Goal: Task Accomplishment & Management: Use online tool/utility

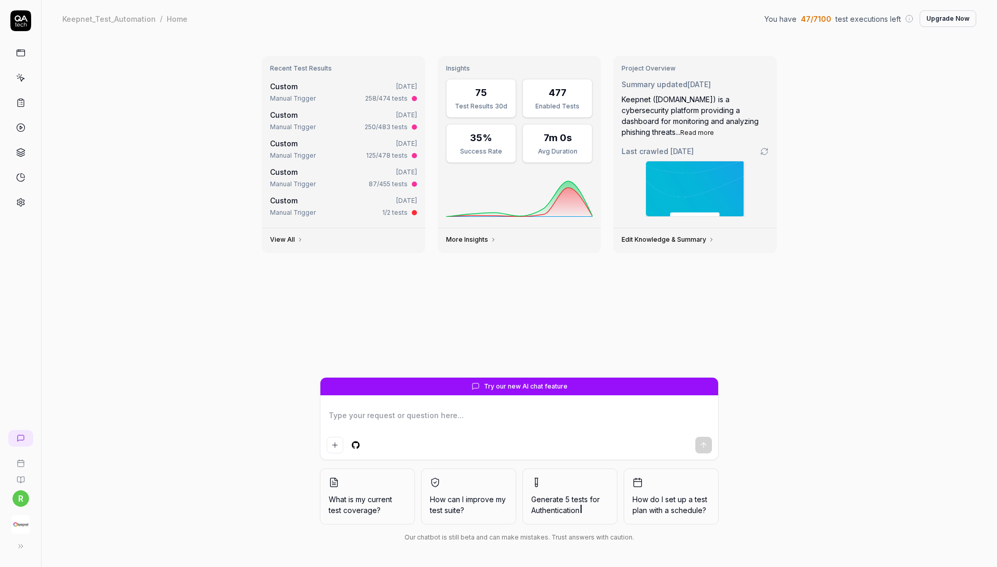
click at [23, 518] on img "button" at bounding box center [20, 525] width 19 height 19
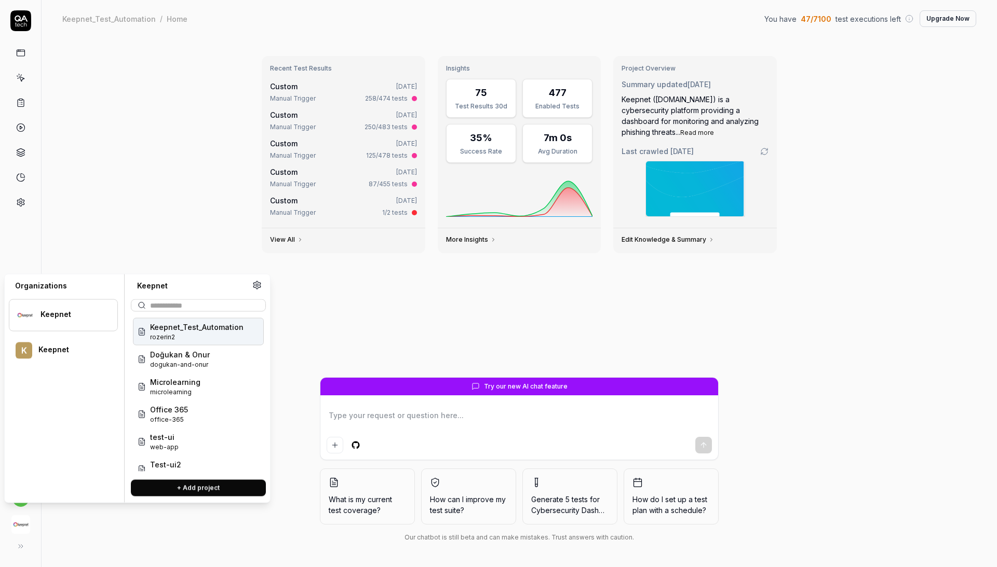
click at [183, 335] on span "rozerin2" at bounding box center [196, 337] width 93 height 9
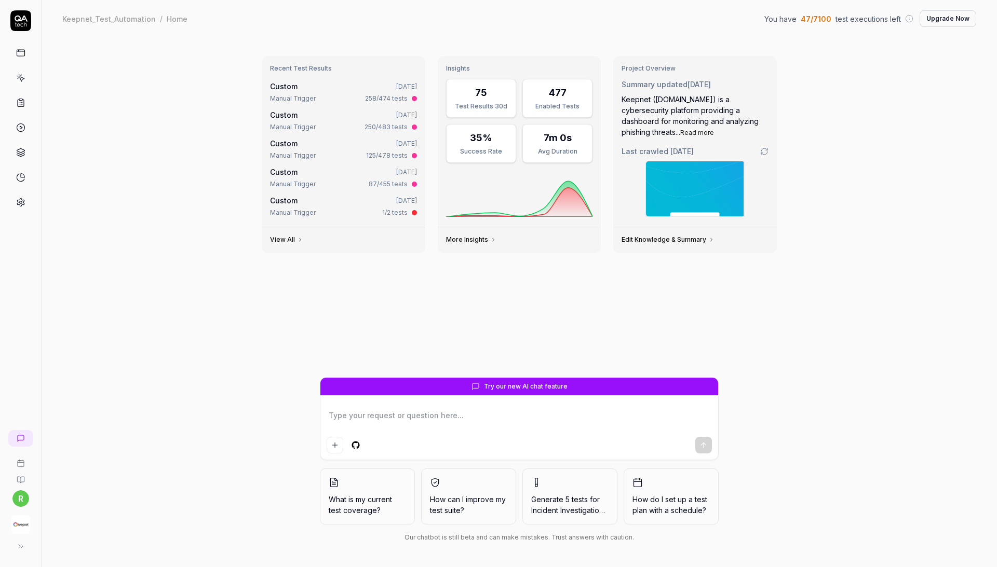
click at [17, 80] on icon at bounding box center [20, 77] width 9 height 9
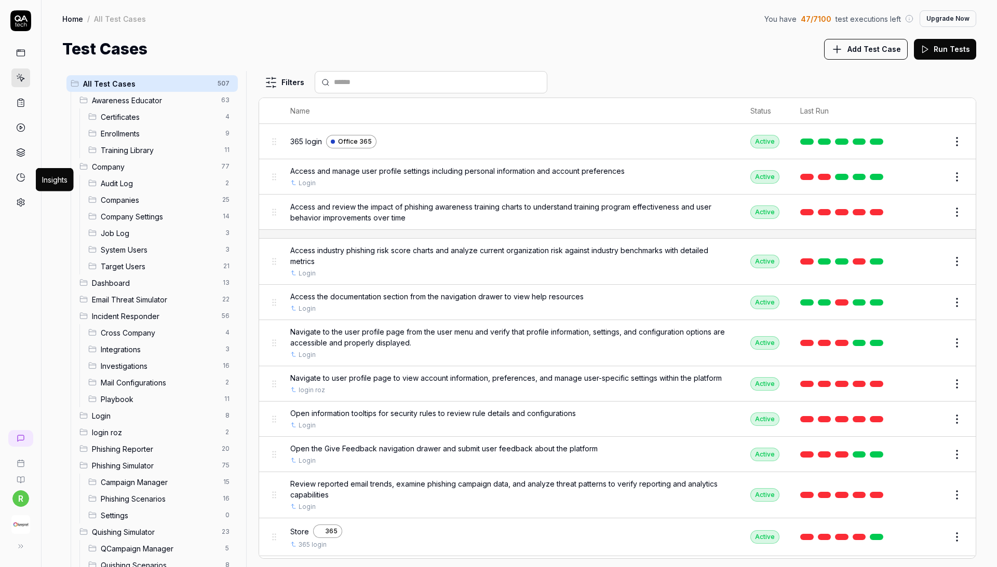
click at [19, 179] on icon at bounding box center [20, 177] width 9 height 9
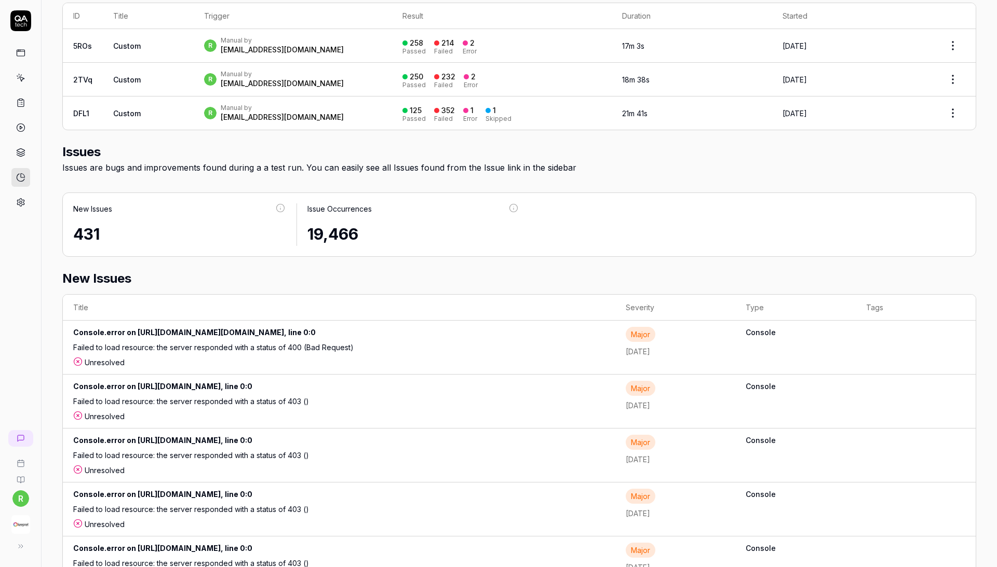
scroll to position [353, 0]
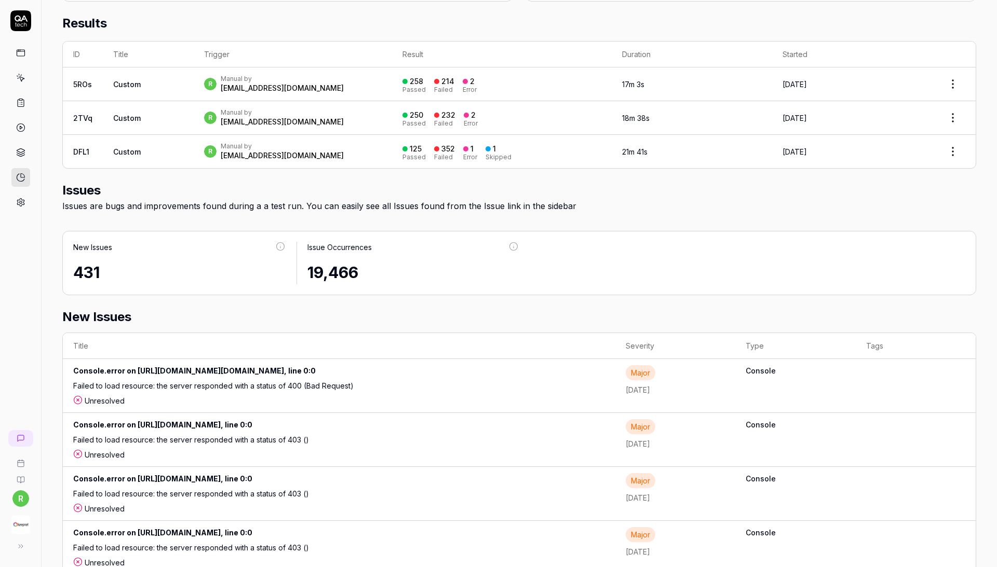
click at [23, 77] on icon at bounding box center [20, 77] width 9 height 9
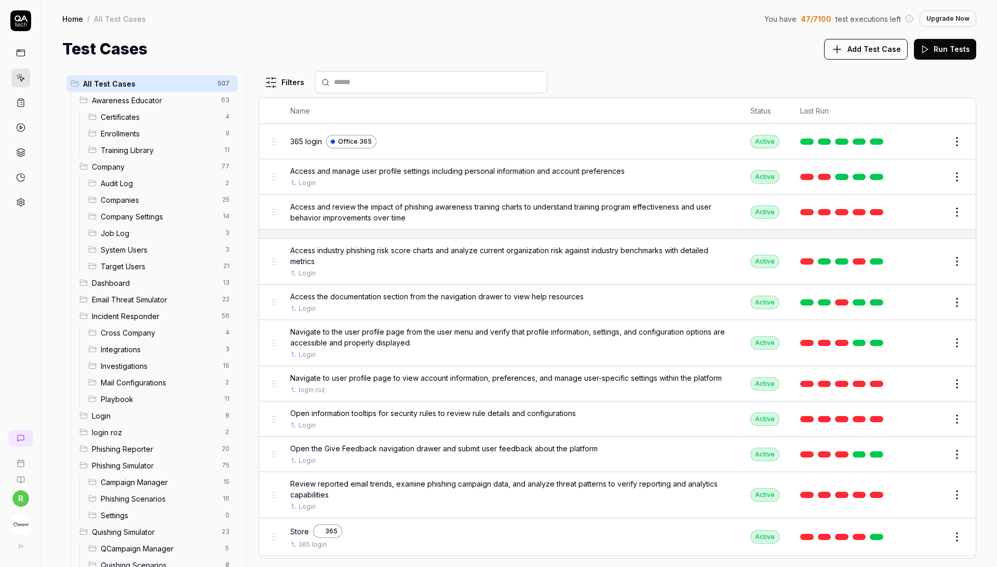
click at [936, 377] on button "Edit" at bounding box center [931, 384] width 25 height 17
click at [952, 47] on button "Run Tests" at bounding box center [945, 49] width 62 height 21
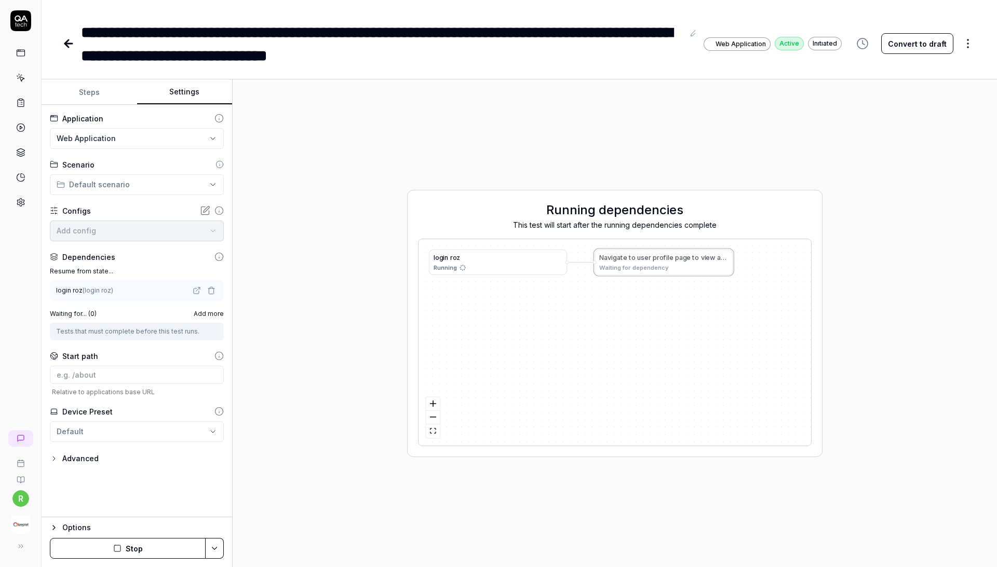
type textarea "*"
click at [179, 86] on button "Settings" at bounding box center [185, 92] width 96 height 25
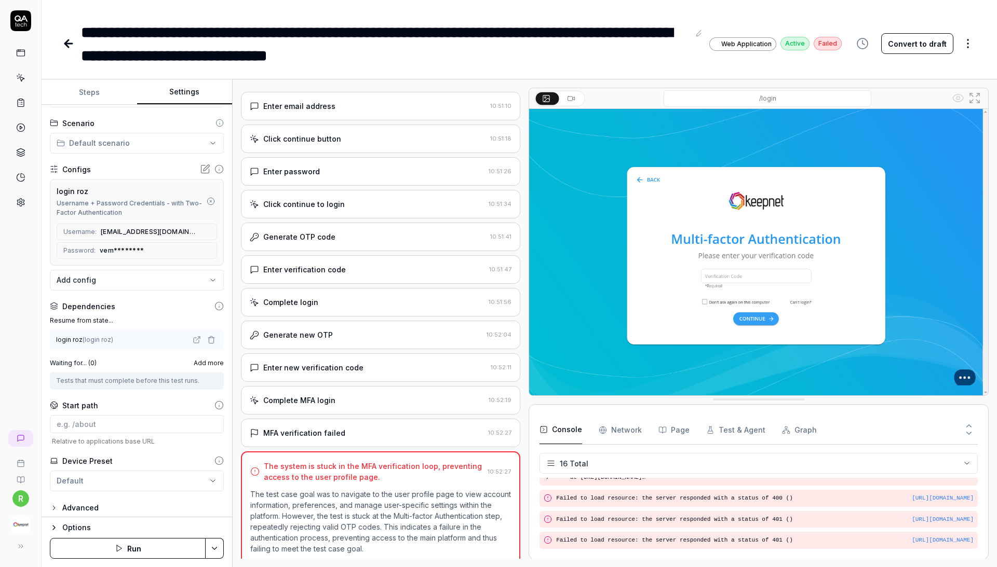
click at [323, 425] on div "MFA verification failed 10:52:27" at bounding box center [380, 433] width 279 height 29
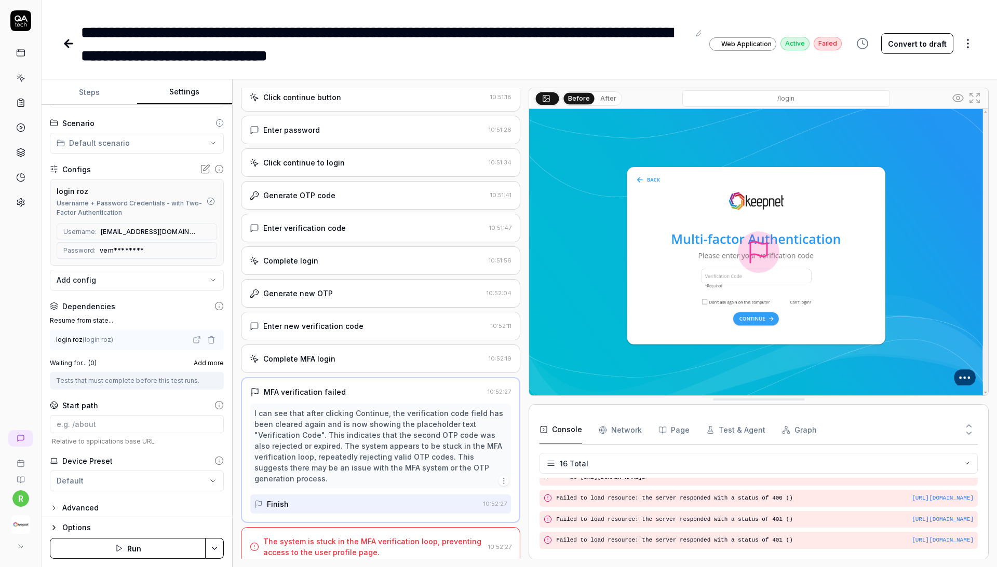
click at [291, 550] on div "The system is stuck in the MFA verification loop, preventing access to the user…" at bounding box center [380, 546] width 279 height 39
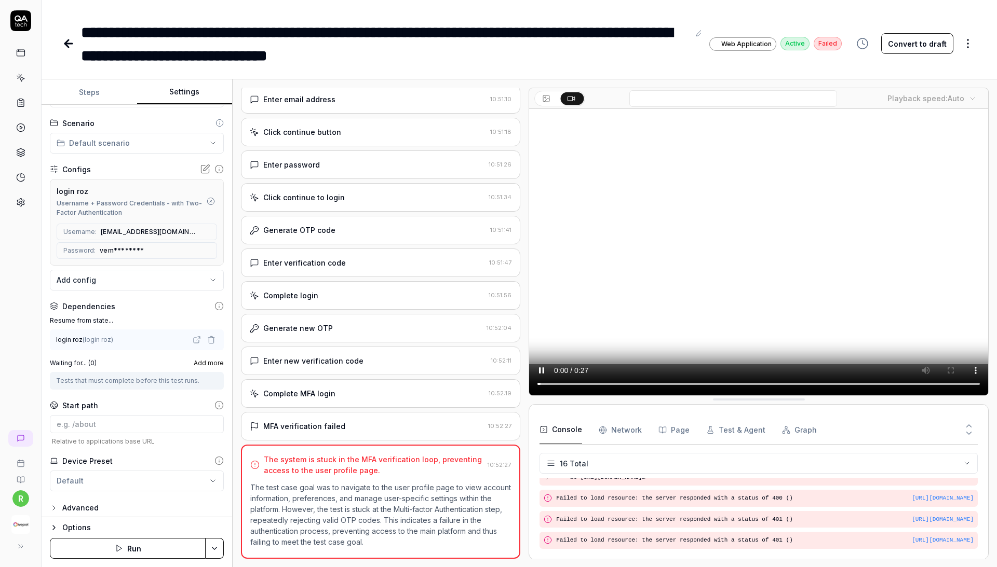
scroll to position [464, 0]
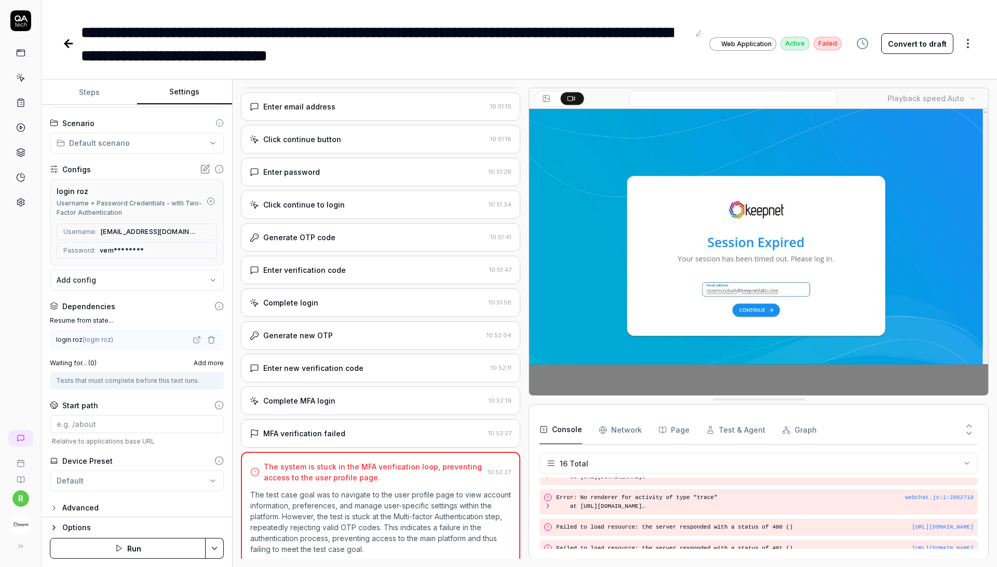
click at [371, 333] on div "Generate new OTP" at bounding box center [366, 335] width 233 height 11
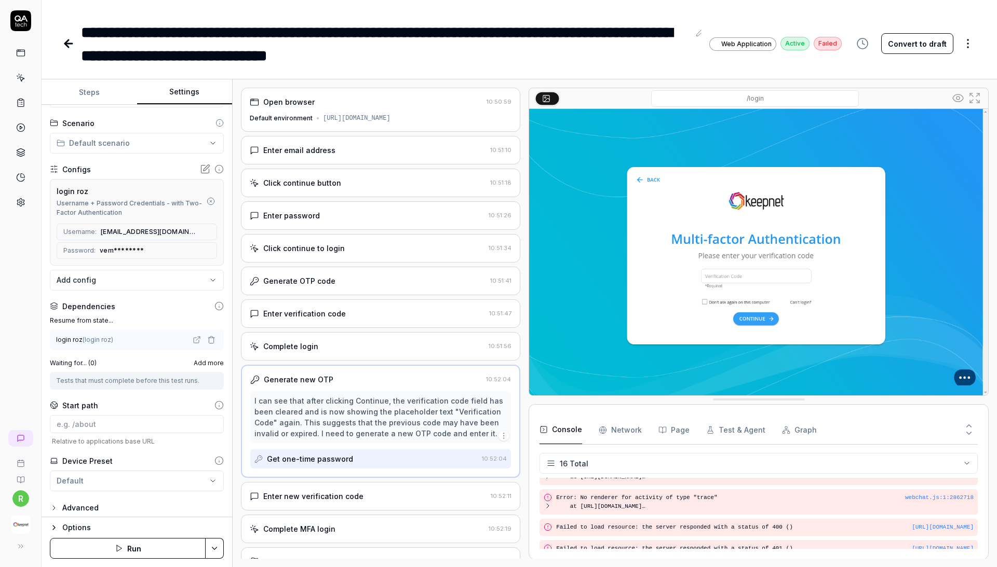
scroll to position [0, 0]
click at [134, 566] on div "Options Run" at bounding box center [137, 542] width 191 height 50
click at [130, 558] on button "Run" at bounding box center [128, 548] width 156 height 21
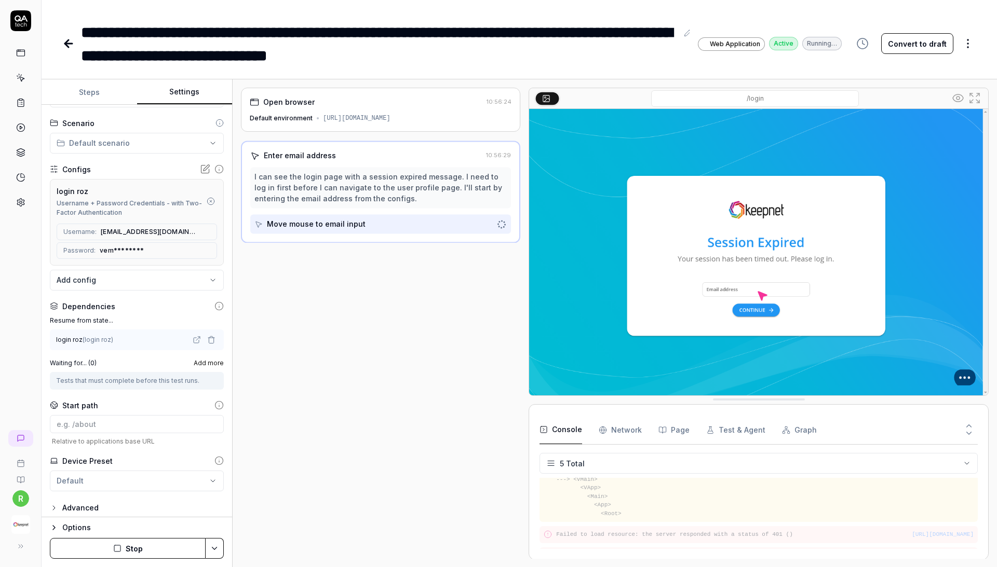
scroll to position [111, 0]
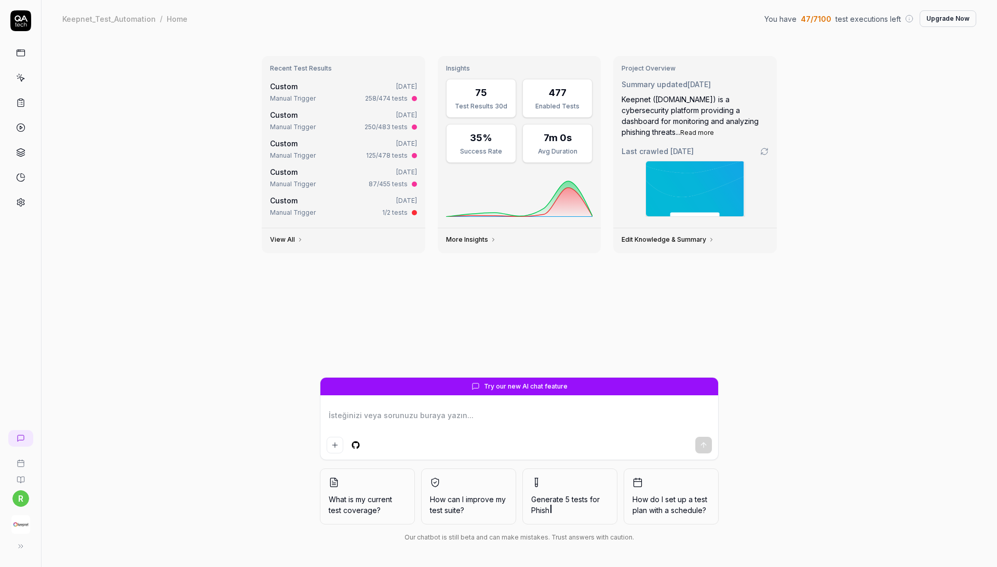
click at [30, 523] on div "button" at bounding box center [20, 524] width 33 height 23
click at [486, 299] on div "Recent Test Results Custom 1 day ago Manual Trigger 258/474 tests Custom 4 days…" at bounding box center [519, 213] width 532 height 330
click at [482, 501] on span "How can I improve my test suite?" at bounding box center [468, 505] width 77 height 22
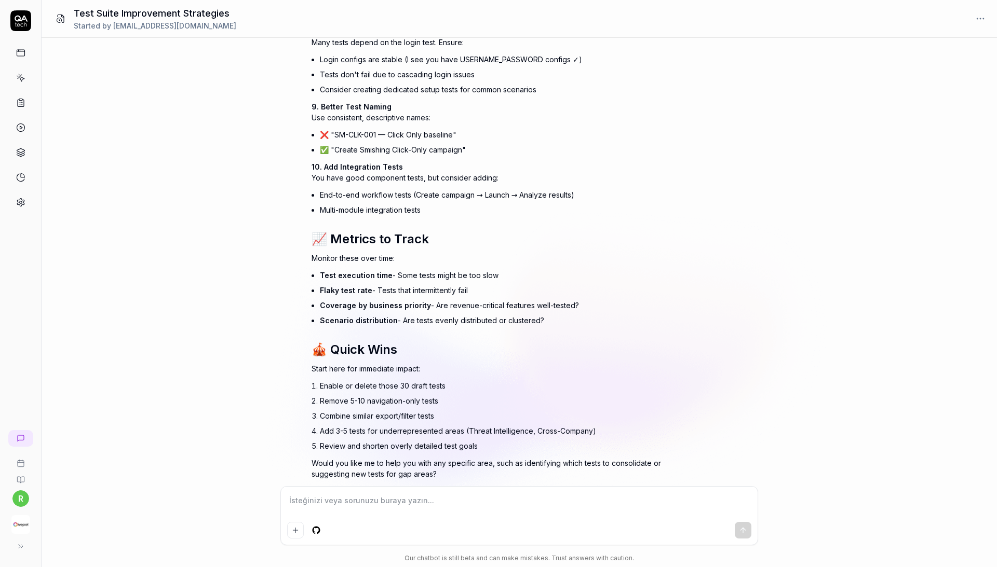
click at [393, 503] on textarea at bounding box center [519, 505] width 464 height 25
type textarea "*"
type textarea "t"
type textarea "*"
type textarea "tü"
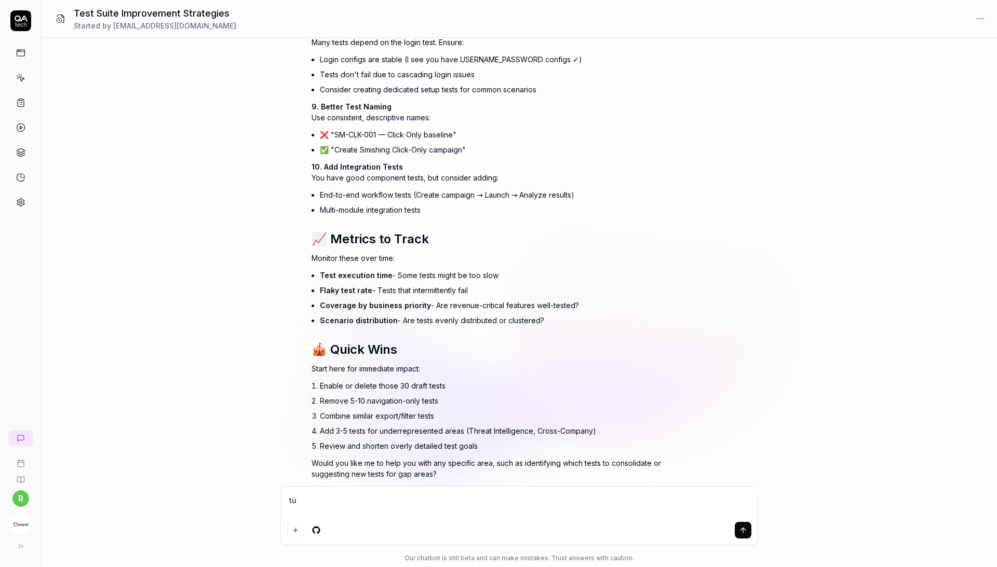
type textarea "*"
type textarea "tür"
type textarea "*"
type textarea "türk"
type textarea "*"
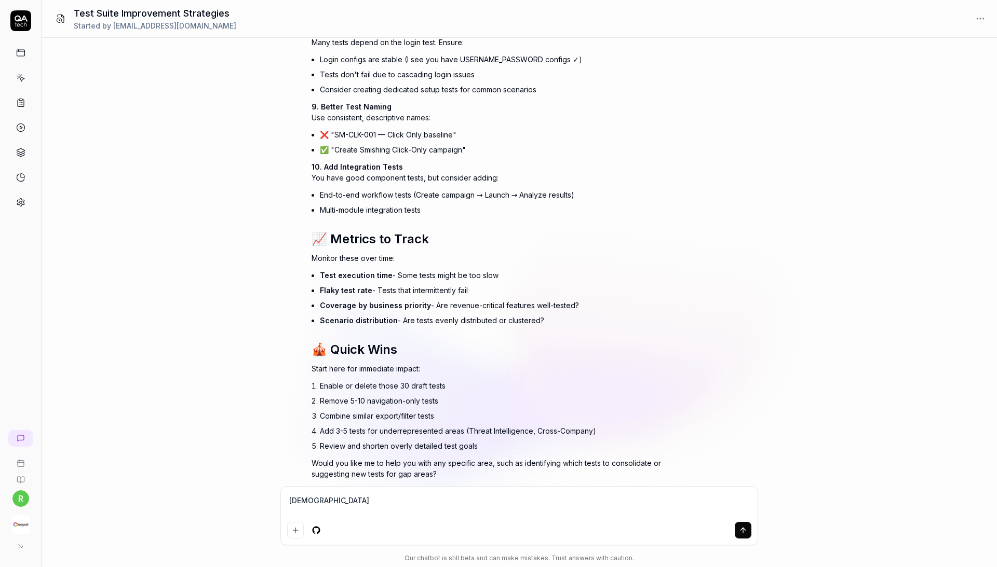
type textarea "türkc"
type textarea "*"
type textarea "türk"
type textarea "*"
type textarea "türk"
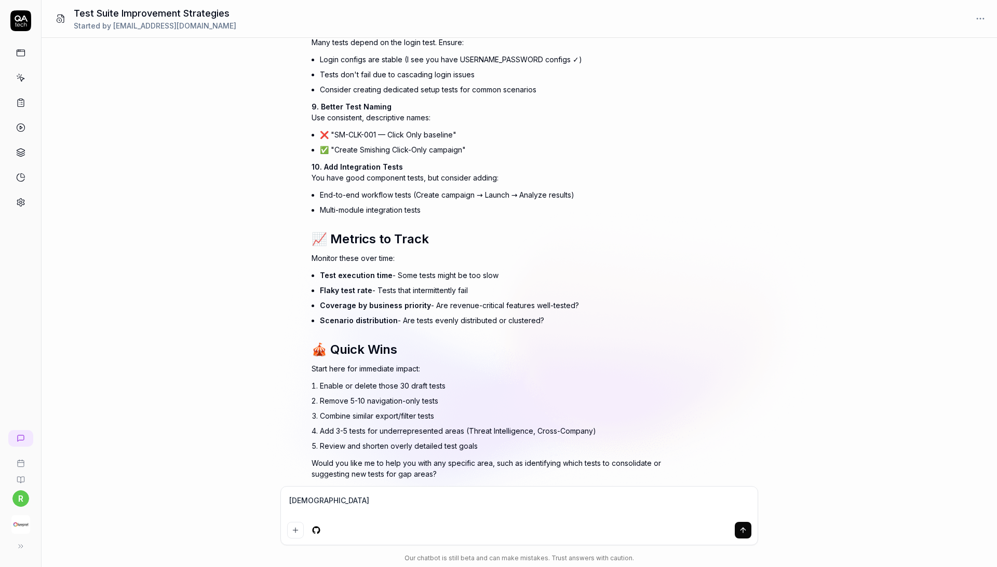
type textarea "*"
type textarea "türke"
type textarea "*"
type textarea "türke"
type textarea "*"
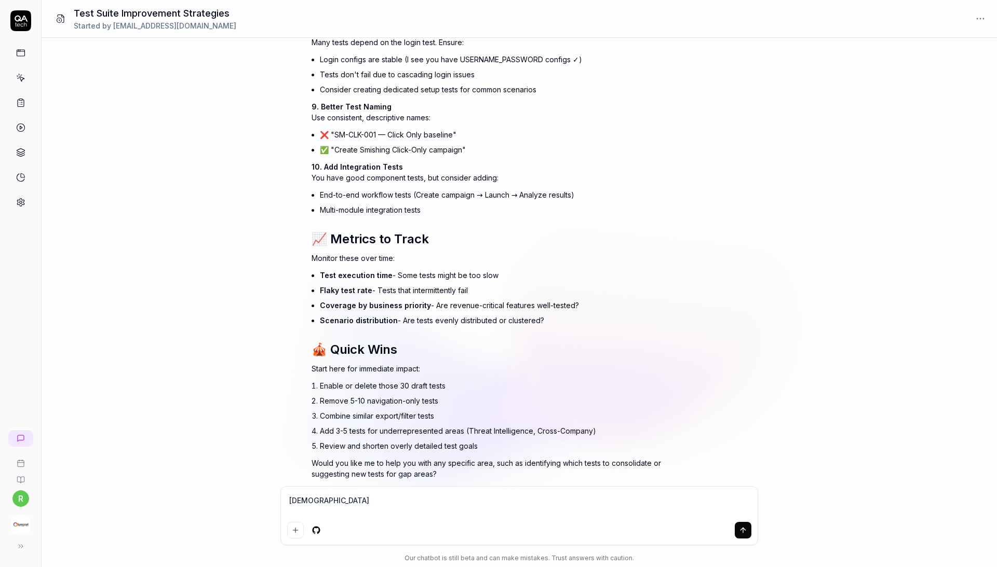
type textarea "türke"
type textarea "*"
type textarea "türk"
type textarea "*"
type textarea "türkç"
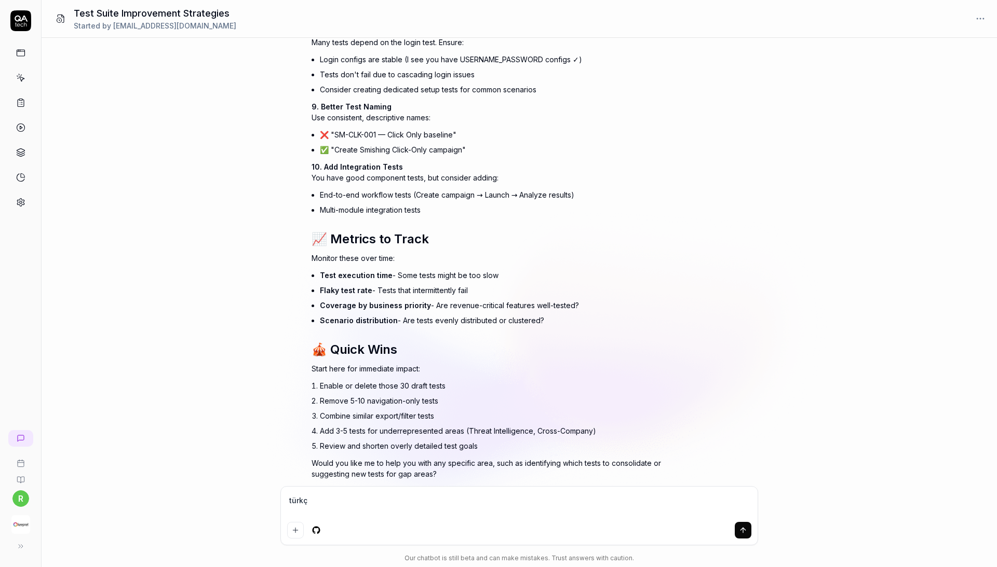
type textarea "*"
type textarea "türkçe"
type textarea "*"
type textarea "türkçe"
type textarea "*"
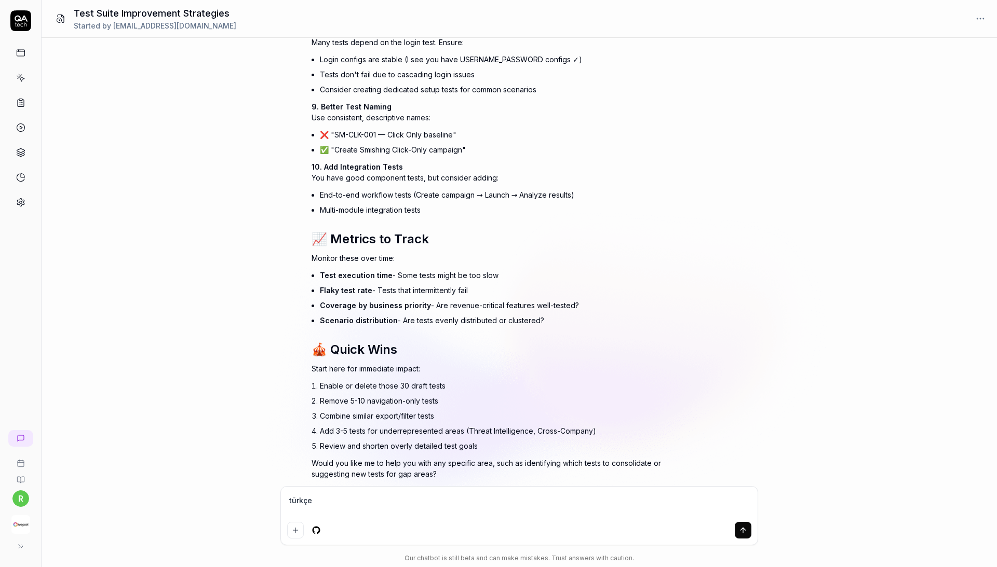
type textarea "türkçe y"
type textarea "*"
type textarea "türkçe ya"
type textarea "*"
type textarea "türkçe yaz"
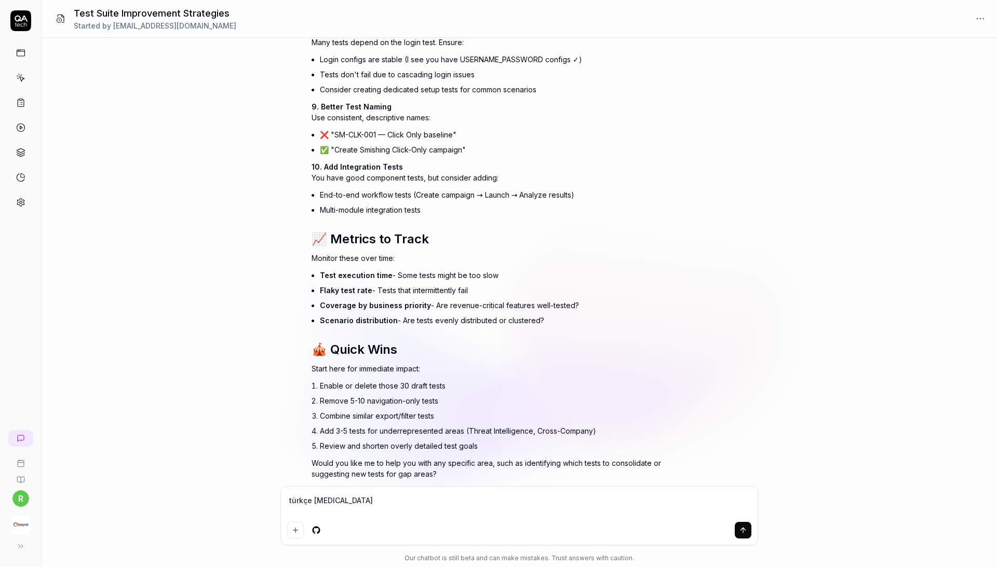
type textarea "*"
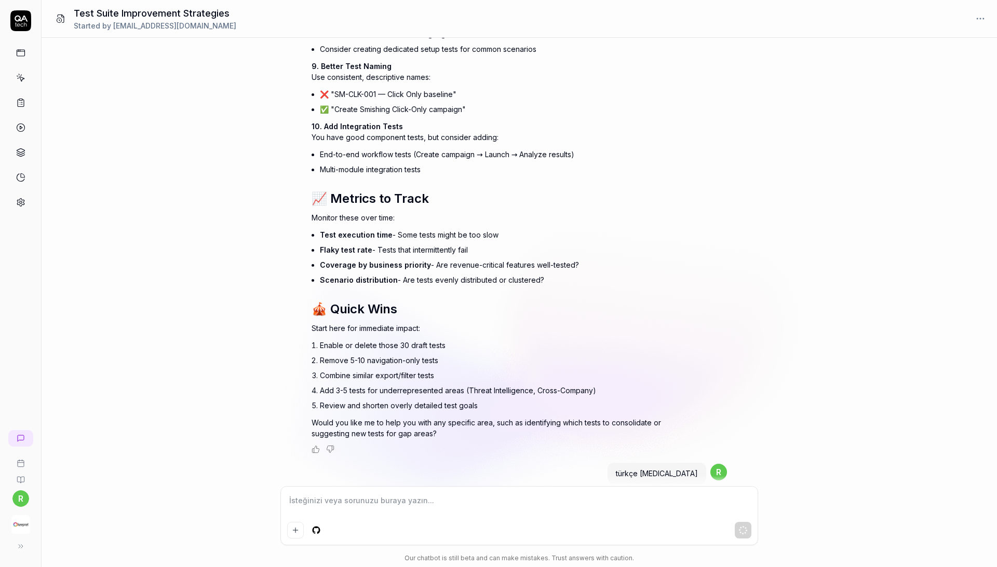
click at [800, 420] on div "Thought for a few seconds The user is asking how to improve their test suite. T…" at bounding box center [519, 262] width 955 height 449
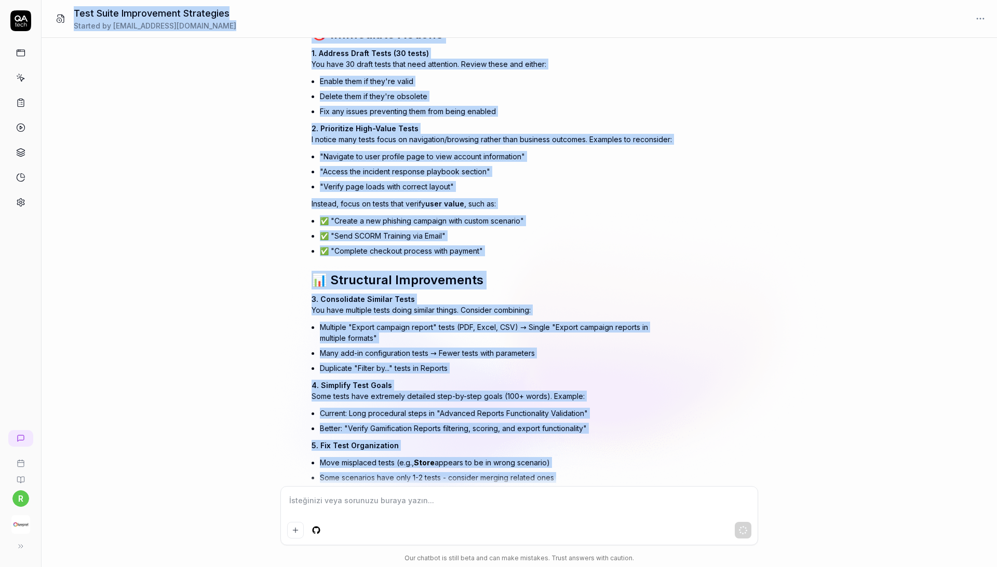
scroll to position [0, 0]
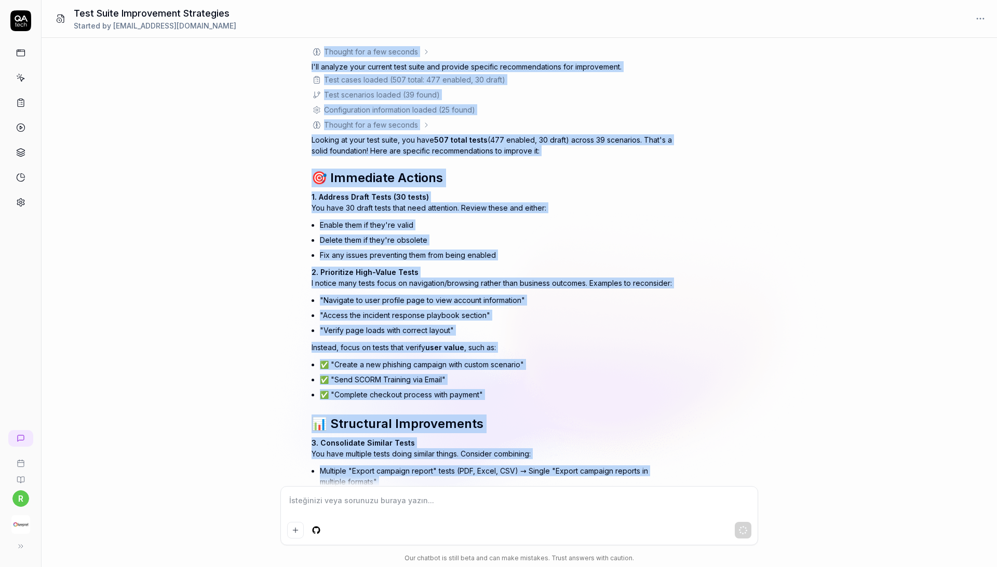
copy div "Thought for a few seconds The user is asking how to improve their test suite. T…"
drag, startPoint x: 449, startPoint y: 420, endPoint x: 298, endPoint y: 48, distance: 401.3
click at [298, 48] on div "Thought for a few seconds The user is asking how to improve their test suite. T…" at bounding box center [519, 262] width 955 height 449
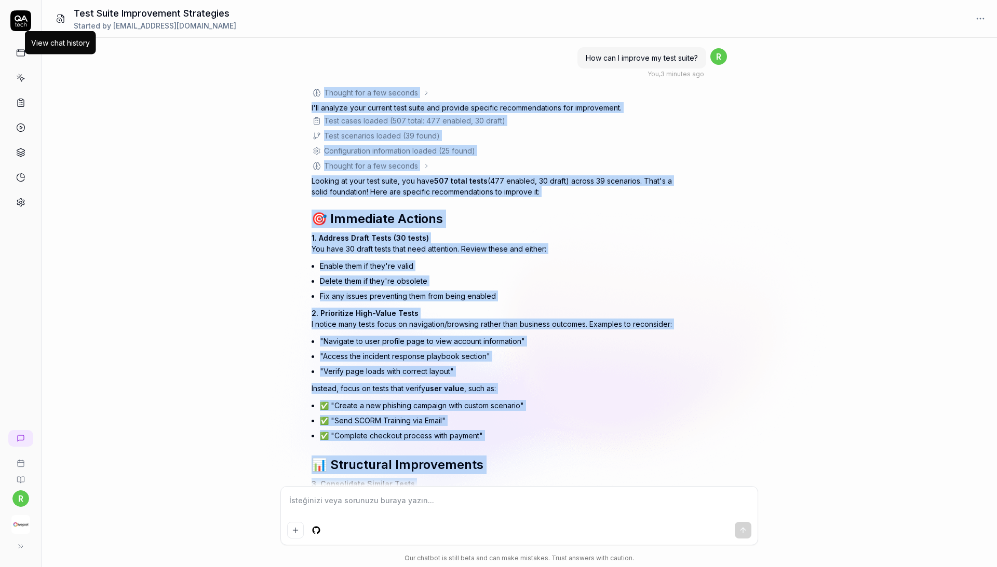
click at [65, 15] on button at bounding box center [61, 18] width 22 height 21
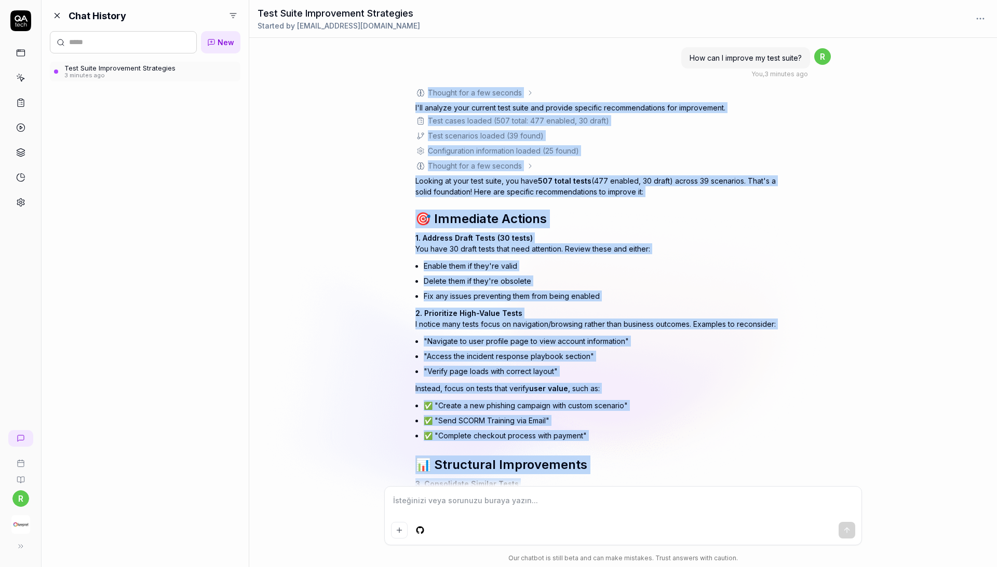
click at [187, 73] on link "Test Suite Improvement Strategies 3 minutes ago" at bounding box center [145, 72] width 191 height 20
click at [235, 17] on icon "button" at bounding box center [233, 15] width 8 height 8
click at [19, 55] on icon at bounding box center [20, 52] width 9 height 9
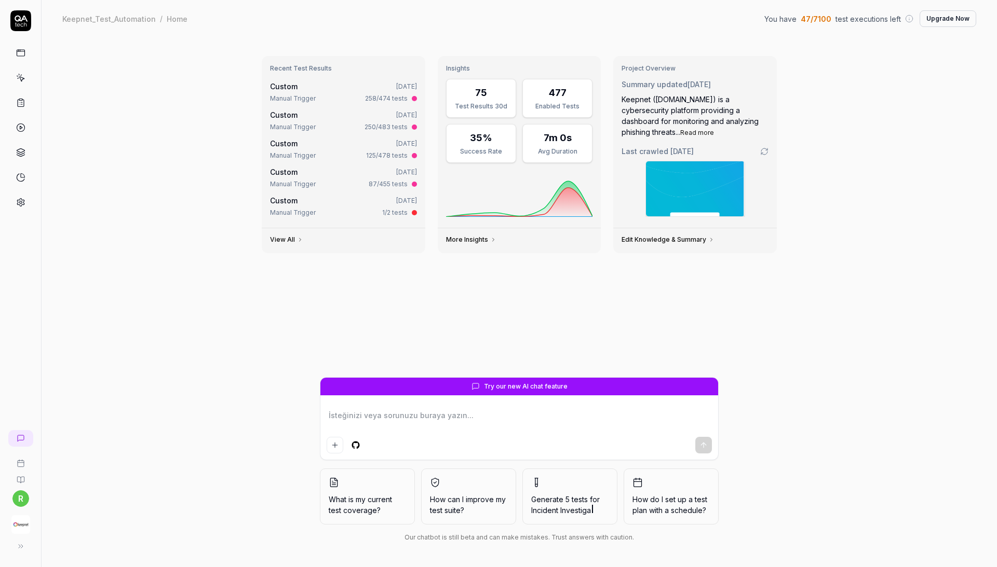
click at [378, 503] on span "What is my current test coverage?" at bounding box center [367, 505] width 77 height 22
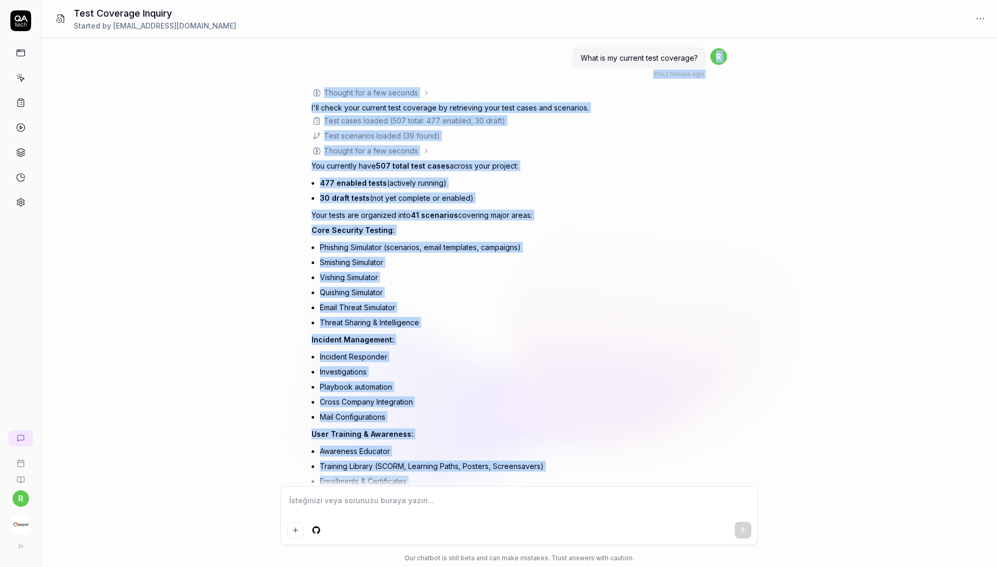
drag, startPoint x: 640, startPoint y: 453, endPoint x: 316, endPoint y: 80, distance: 494.3
click at [316, 80] on div "What is my current test coverage? You , 1 minute ago r Thought for a few second…" at bounding box center [519, 420] width 415 height 748
click at [60, 22] on icon at bounding box center [60, 18] width 9 height 9
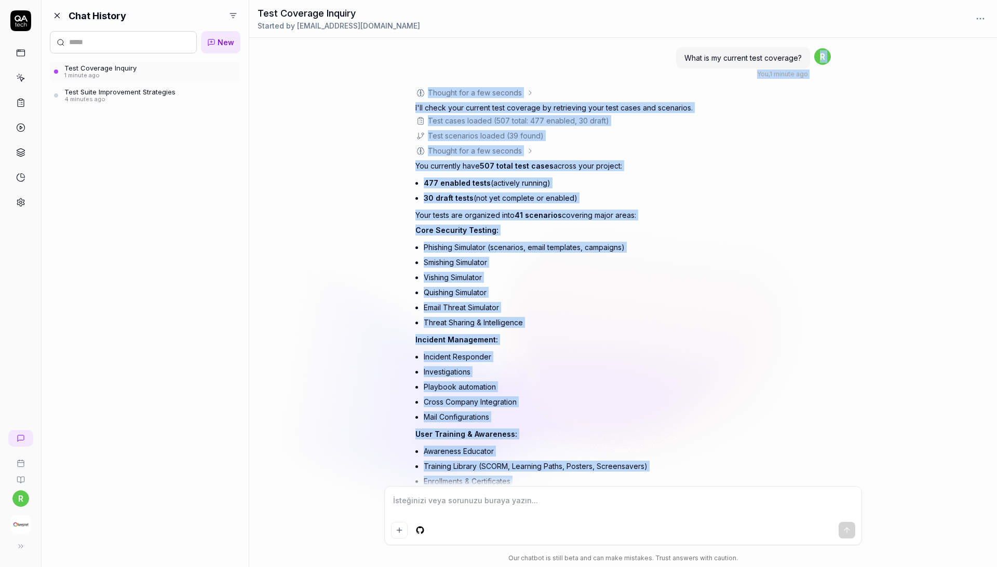
click at [339, 184] on div "What is my current test coverage? You , 1 minute ago r Thought for a few second…" at bounding box center [623, 262] width 748 height 449
drag, startPoint x: 402, startPoint y: 69, endPoint x: 589, endPoint y: 462, distance: 435.2
click at [596, 468] on div "What is my current test coverage? You , 1 minute ago r Thought for a few second…" at bounding box center [623, 262] width 748 height 449
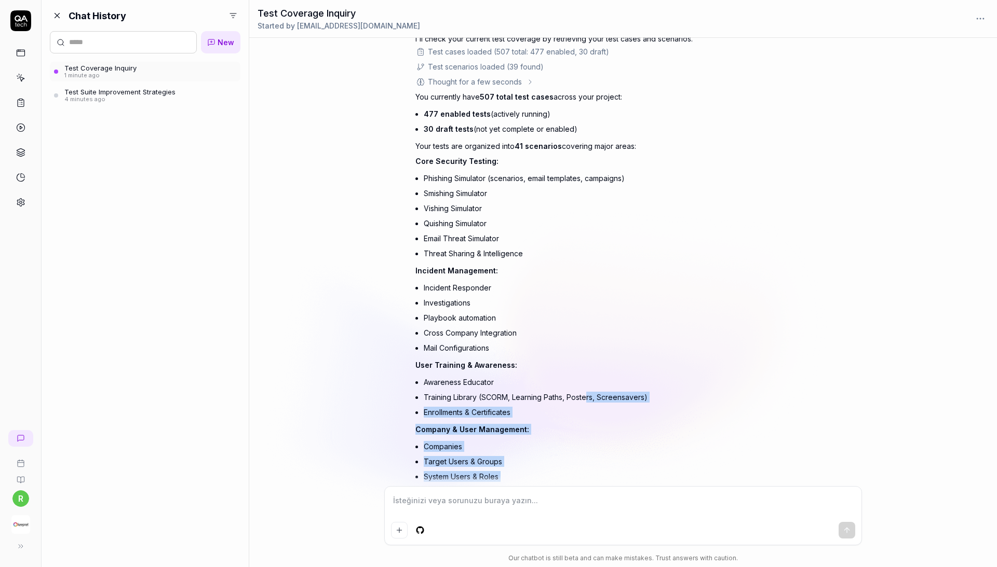
drag, startPoint x: 589, startPoint y: 462, endPoint x: 589, endPoint y: 513, distance: 51.4
click at [0, 0] on div "What is my current test coverage? You , 1 minute ago r Thought for a few second…" at bounding box center [0, 0] width 0 height 0
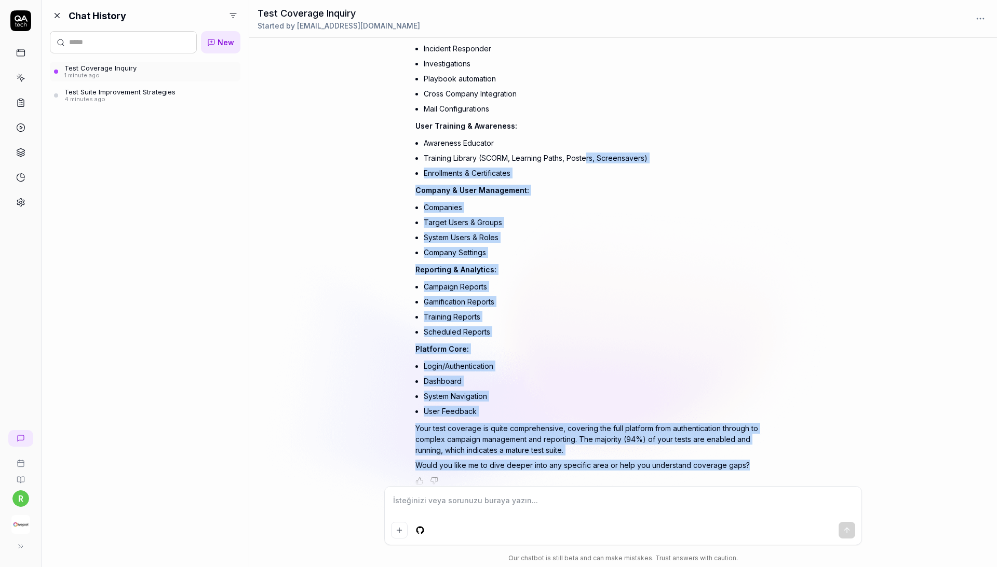
scroll to position [307, 0]
click at [563, 442] on p "Your test coverage is quite comprehensive, covering the full platform from auth…" at bounding box center [596, 440] width 363 height 33
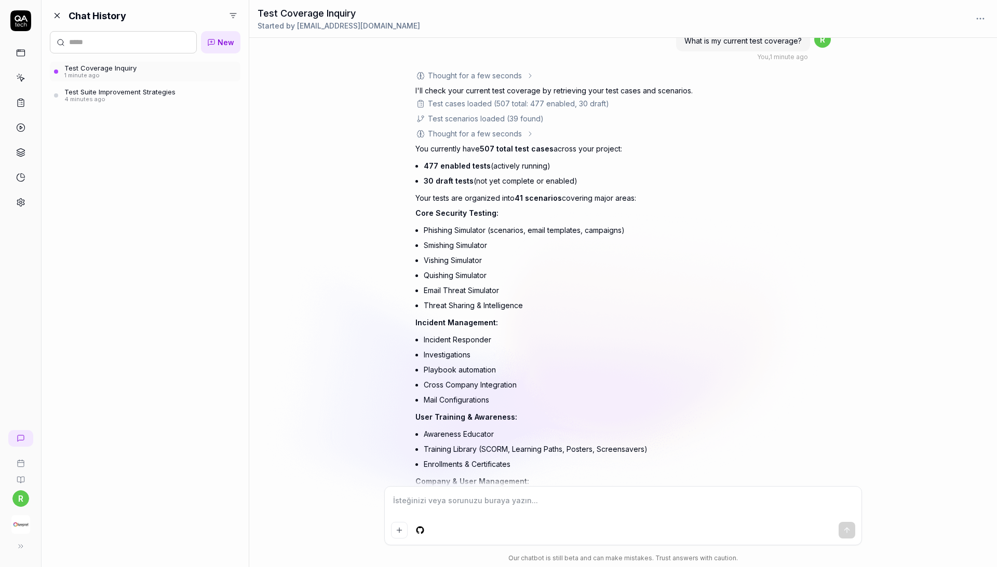
scroll to position [0, 0]
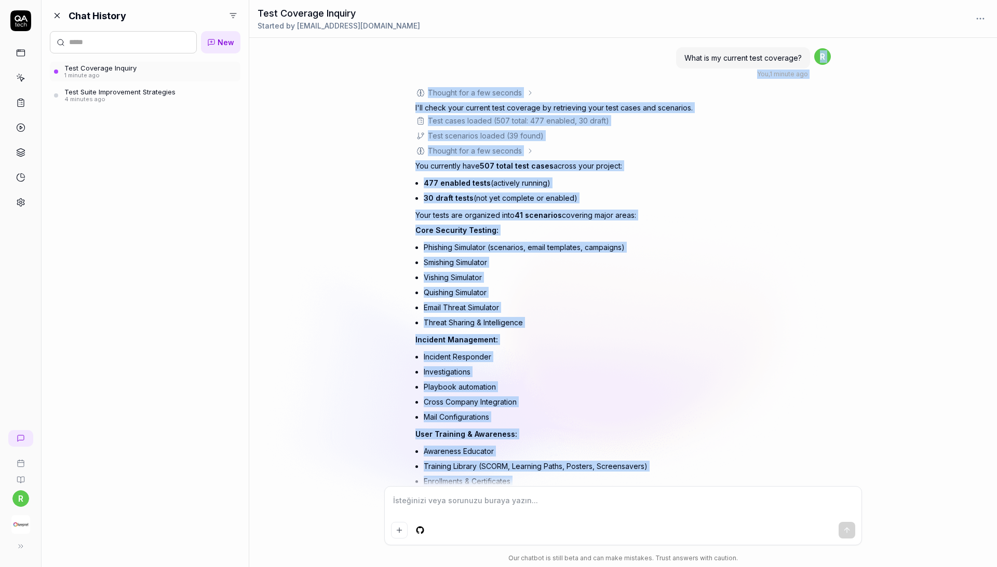
copy div "You , 1 minute ago r Thought for a few seconds The user is asking about their c…"
drag, startPoint x: 767, startPoint y: 458, endPoint x: 399, endPoint y: 75, distance: 531.3
click at [399, 75] on div "What is my current test coverage? You , 1 minute ago r Thought for a few second…" at bounding box center [623, 262] width 748 height 449
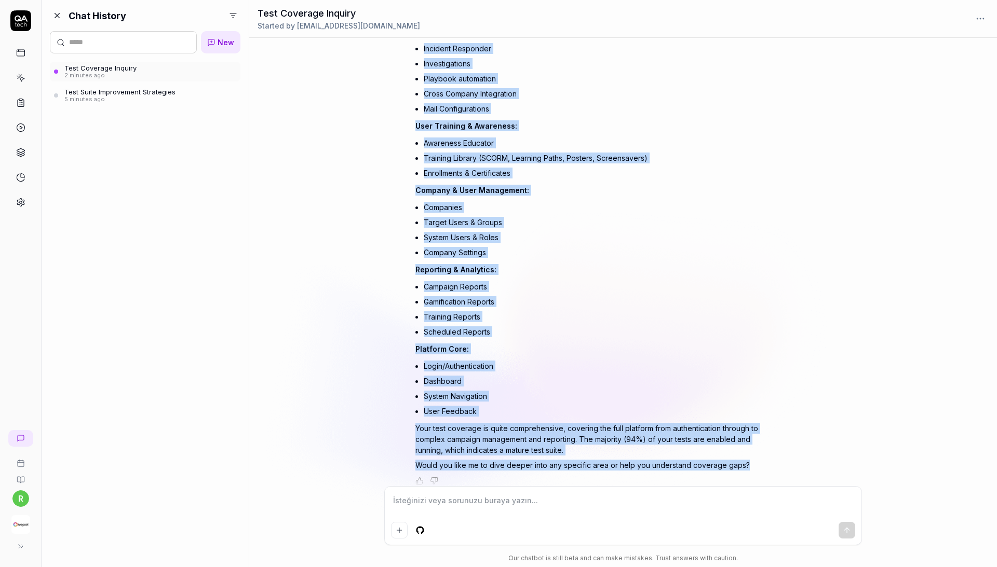
scroll to position [307, 0]
click at [22, 56] on rect at bounding box center [21, 53] width 8 height 6
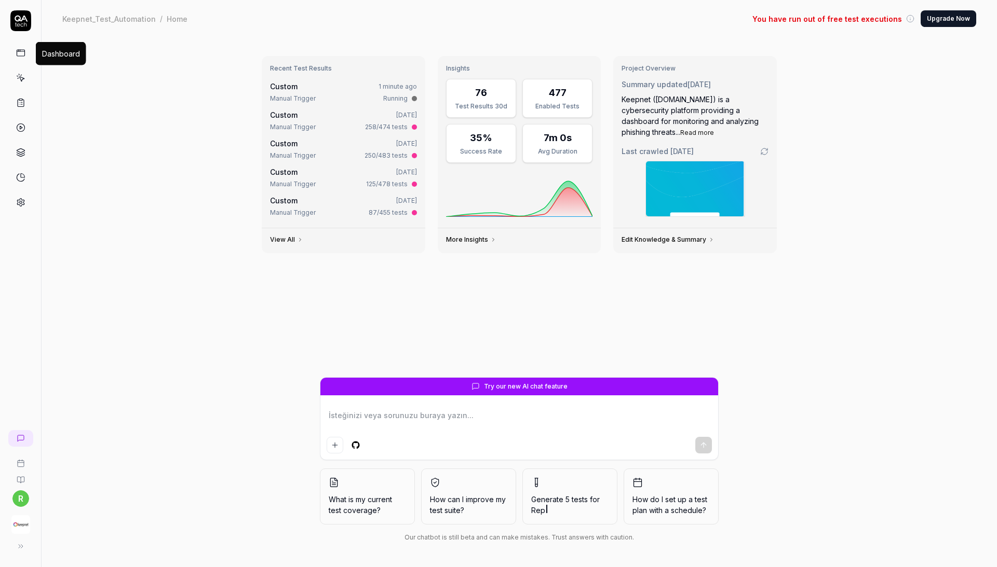
click at [20, 50] on rect at bounding box center [21, 53] width 8 height 6
click at [25, 21] on icon at bounding box center [20, 20] width 21 height 21
type textarea "*"
click at [19, 87] on link at bounding box center [20, 78] width 19 height 19
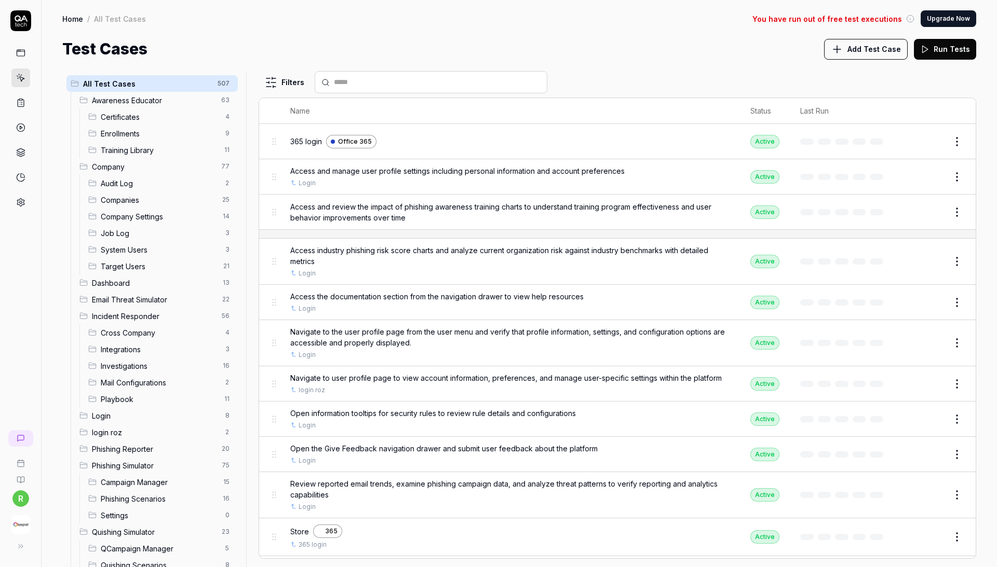
click at [21, 465] on icon at bounding box center [21, 463] width 8 height 8
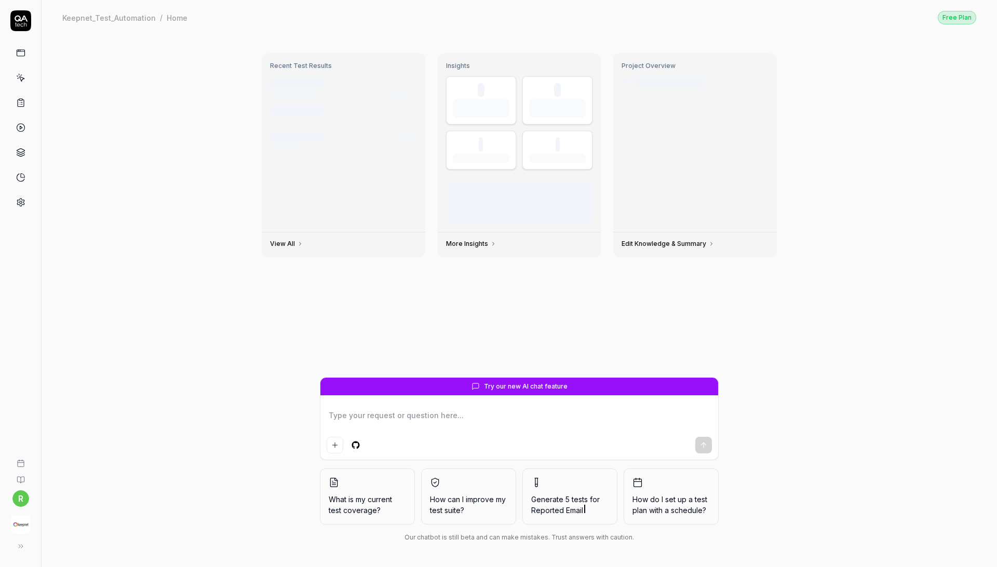
click at [19, 523] on img "button" at bounding box center [20, 525] width 19 height 19
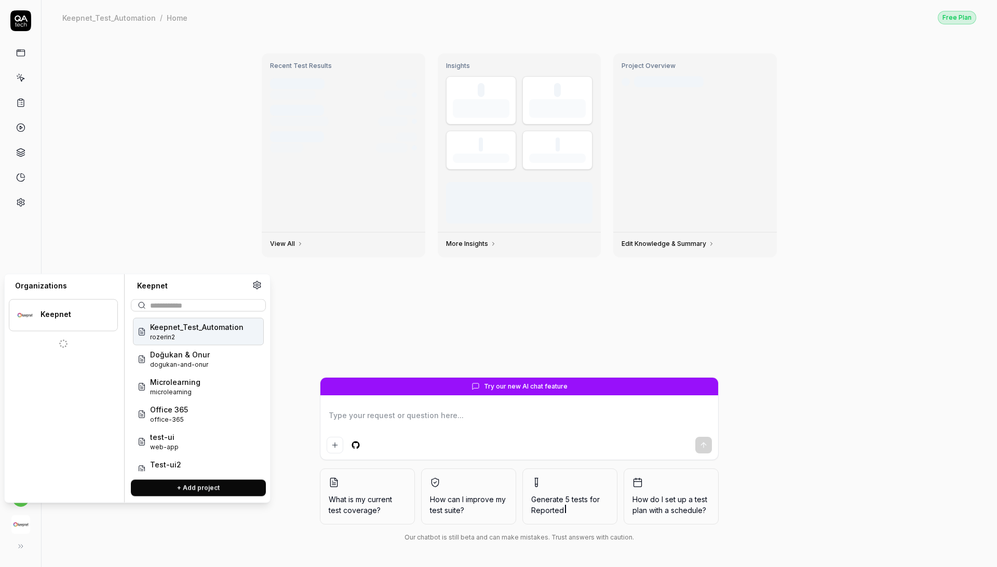
type textarea "*"
click at [184, 337] on span "rozerin2" at bounding box center [196, 337] width 93 height 9
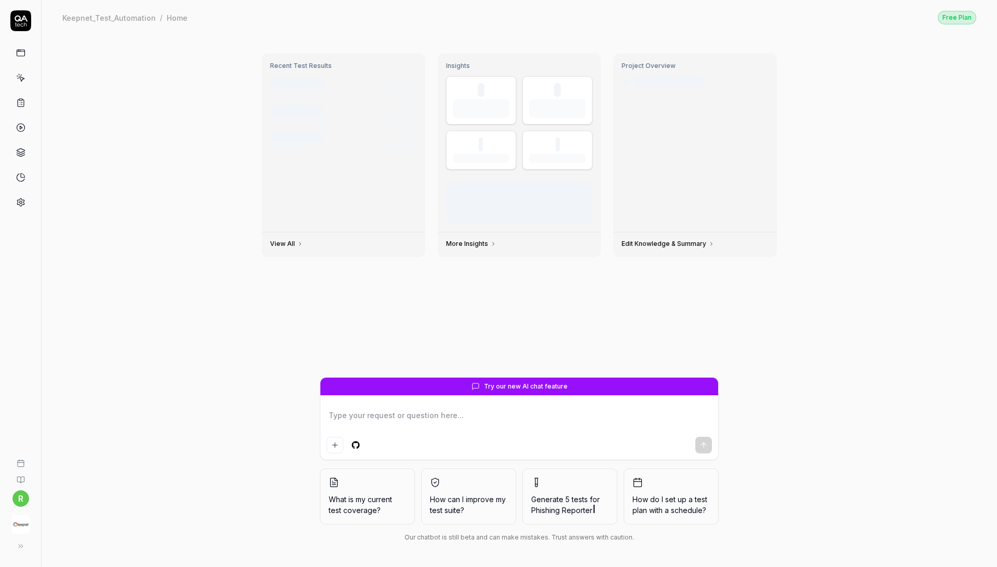
click at [25, 88] on div at bounding box center [20, 128] width 19 height 168
click at [22, 74] on icon at bounding box center [20, 77] width 9 height 9
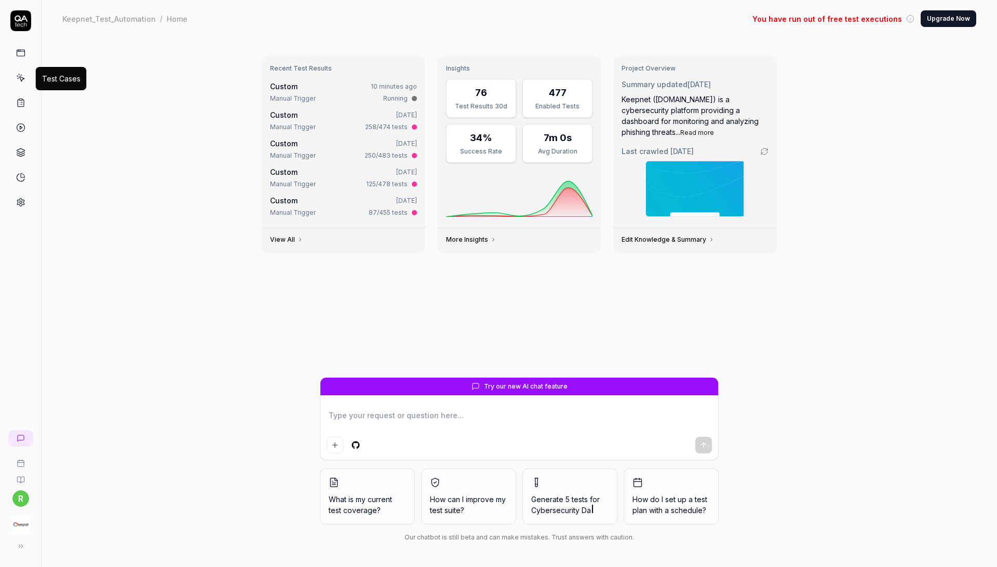
click at [21, 82] on icon at bounding box center [21, 79] width 5 height 5
type textarea "*"
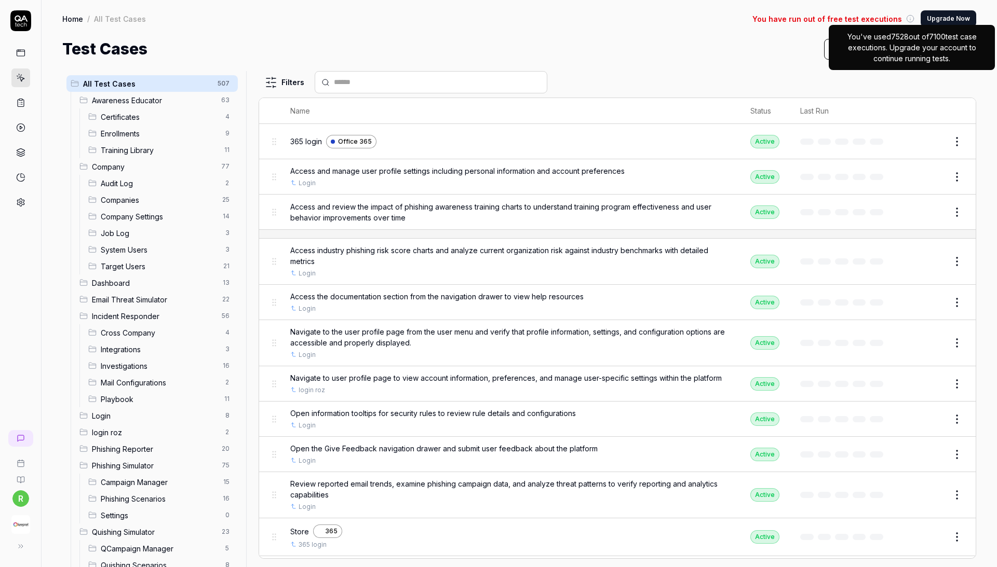
click at [911, 19] on icon at bounding box center [910, 19] width 8 height 8
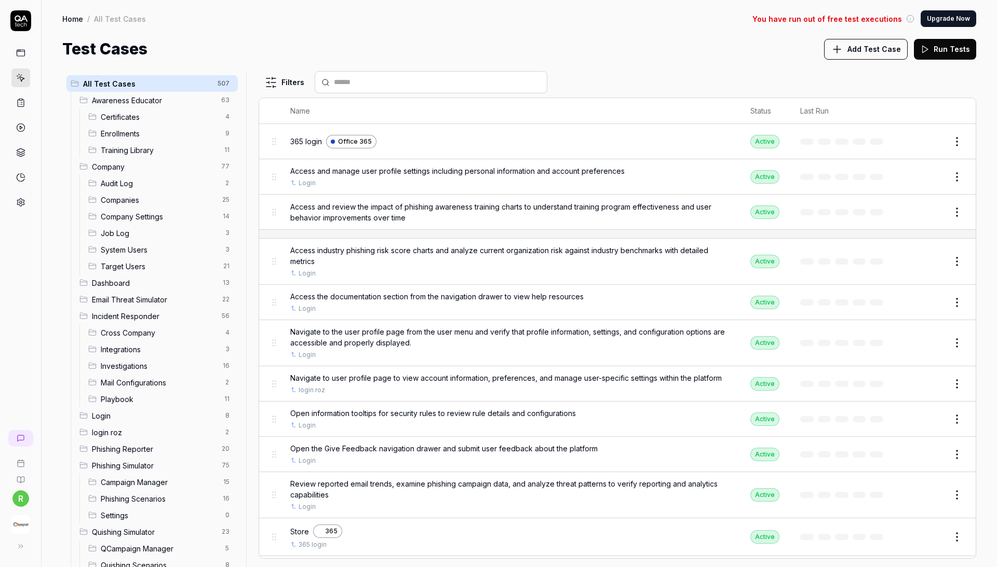
click at [911, 19] on icon at bounding box center [910, 19] width 8 height 8
click at [914, 19] on icon at bounding box center [910, 19] width 8 height 8
click at [941, 13] on button "Upgrade Now" at bounding box center [949, 18] width 56 height 17
